Goal: Information Seeking & Learning: Learn about a topic

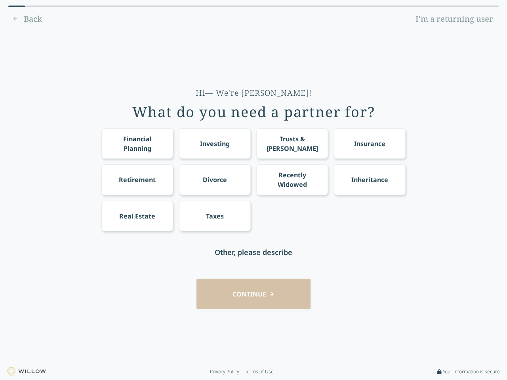
click at [254, 190] on div "Financial Planning Investing Trusts & [PERSON_NAME] Insurance Retirement Divorc…" at bounding box center [253, 179] width 304 height 103
click at [137, 143] on div "Financial Planning" at bounding box center [137, 143] width 57 height 19
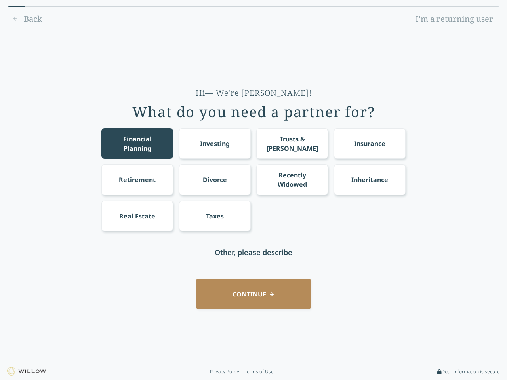
click at [215, 143] on div "Investing" at bounding box center [215, 144] width 30 height 10
click at [292, 143] on div "Trusts & [PERSON_NAME]" at bounding box center [292, 143] width 57 height 19
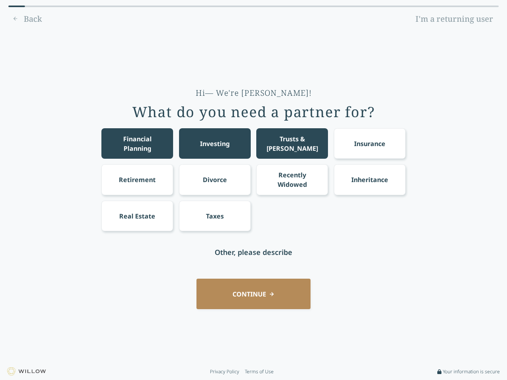
click at [370, 143] on div "Insurance" at bounding box center [369, 144] width 31 height 10
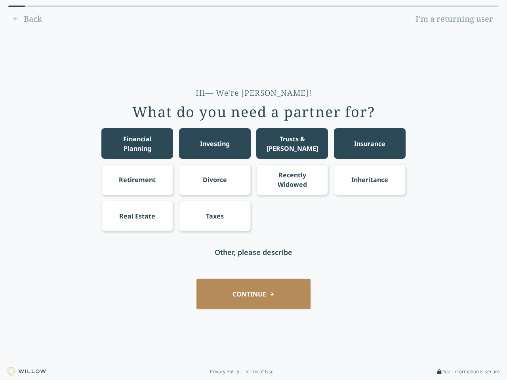
click at [137, 179] on div "Retirement" at bounding box center [137, 180] width 37 height 10
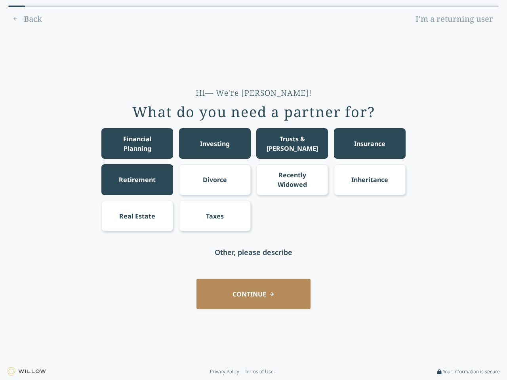
click at [215, 179] on div "Divorce" at bounding box center [215, 180] width 24 height 10
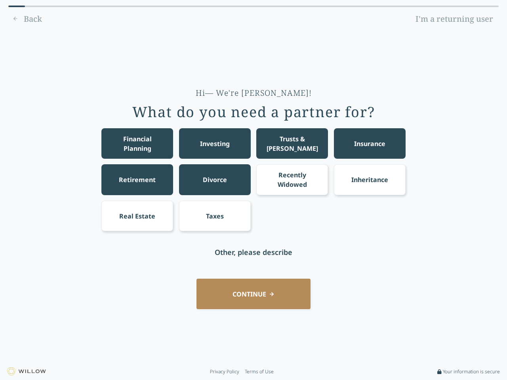
click at [292, 179] on div "Recently Widowed" at bounding box center [292, 179] width 57 height 19
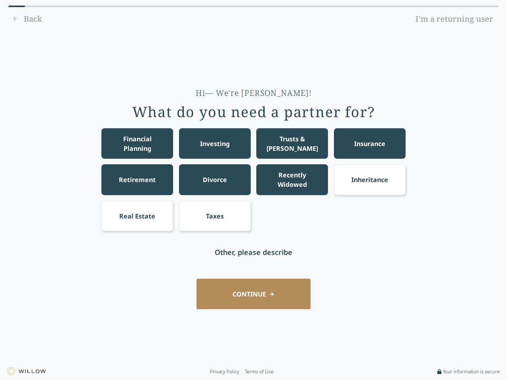
click at [370, 179] on div "Inheritance" at bounding box center [369, 180] width 37 height 10
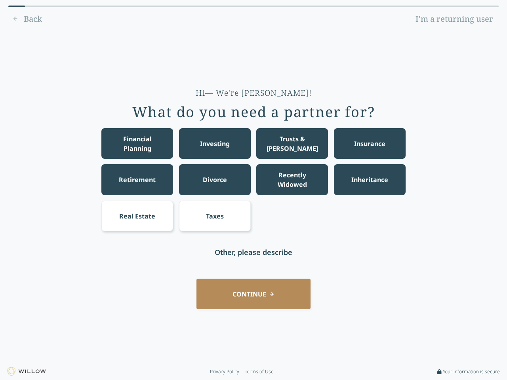
click at [137, 216] on div "Real Estate" at bounding box center [137, 217] width 36 height 10
